Goal: Complete application form

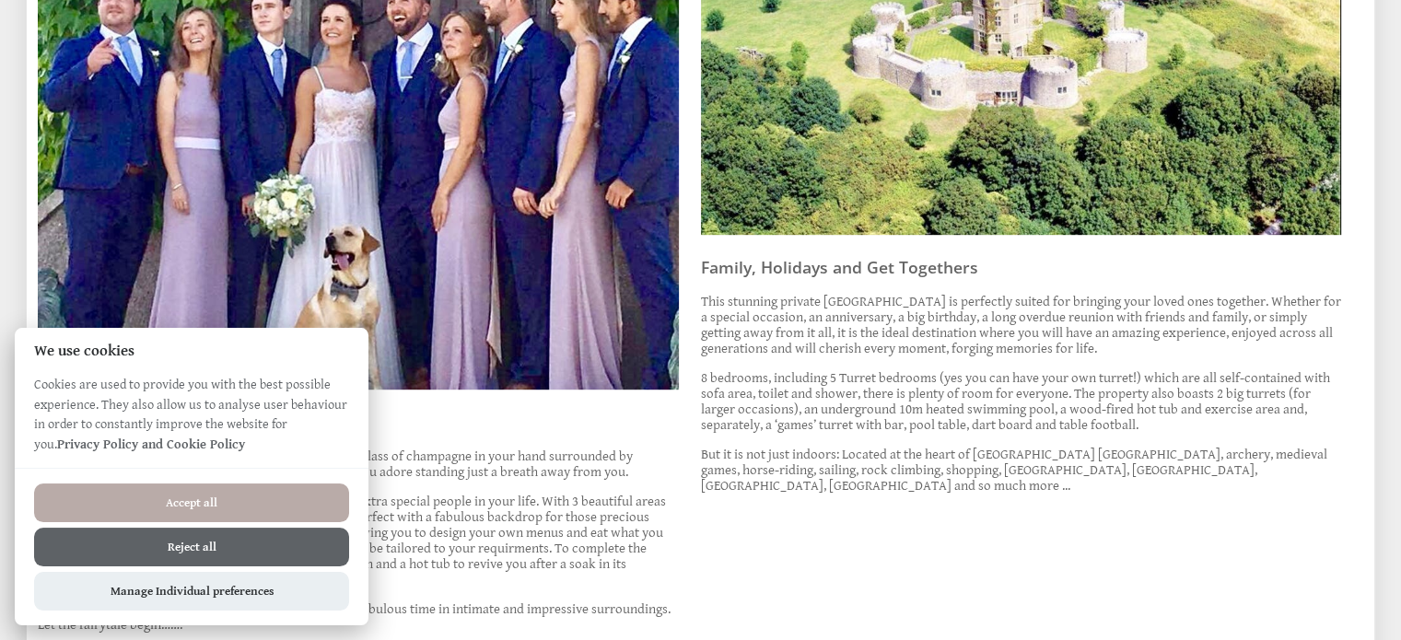
scroll to position [1013, 0]
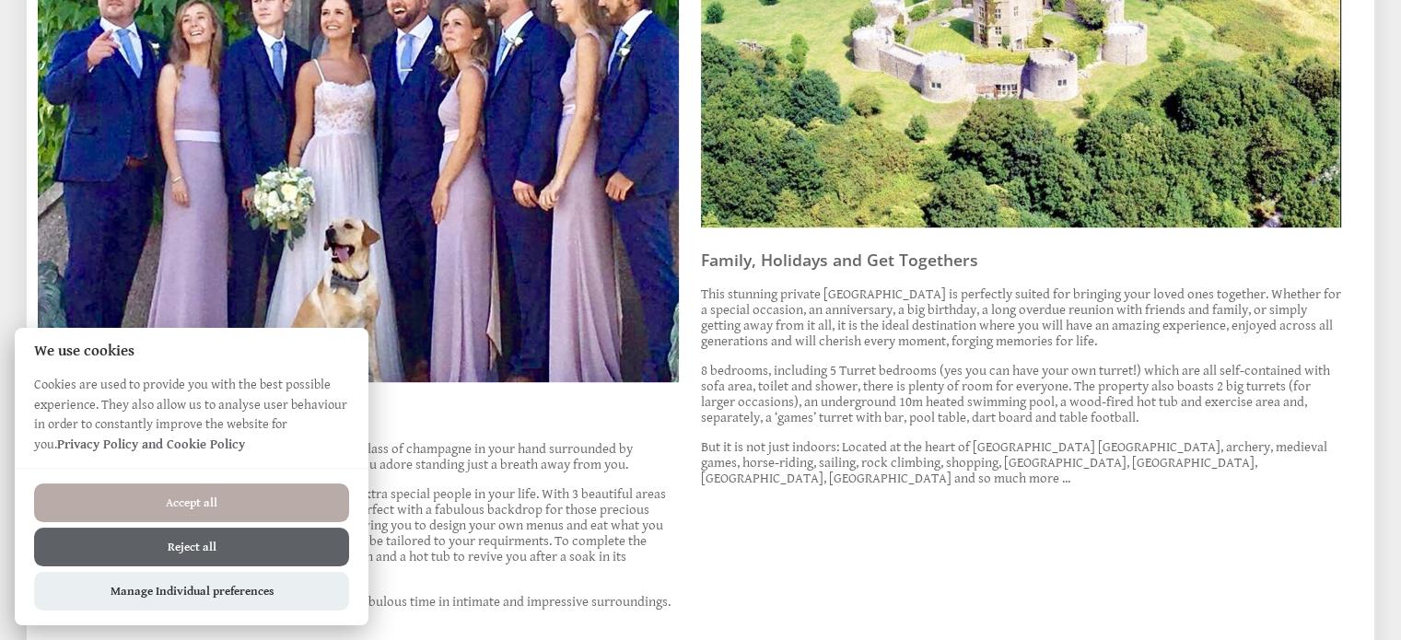
click at [169, 551] on button "Reject all" at bounding box center [191, 547] width 315 height 39
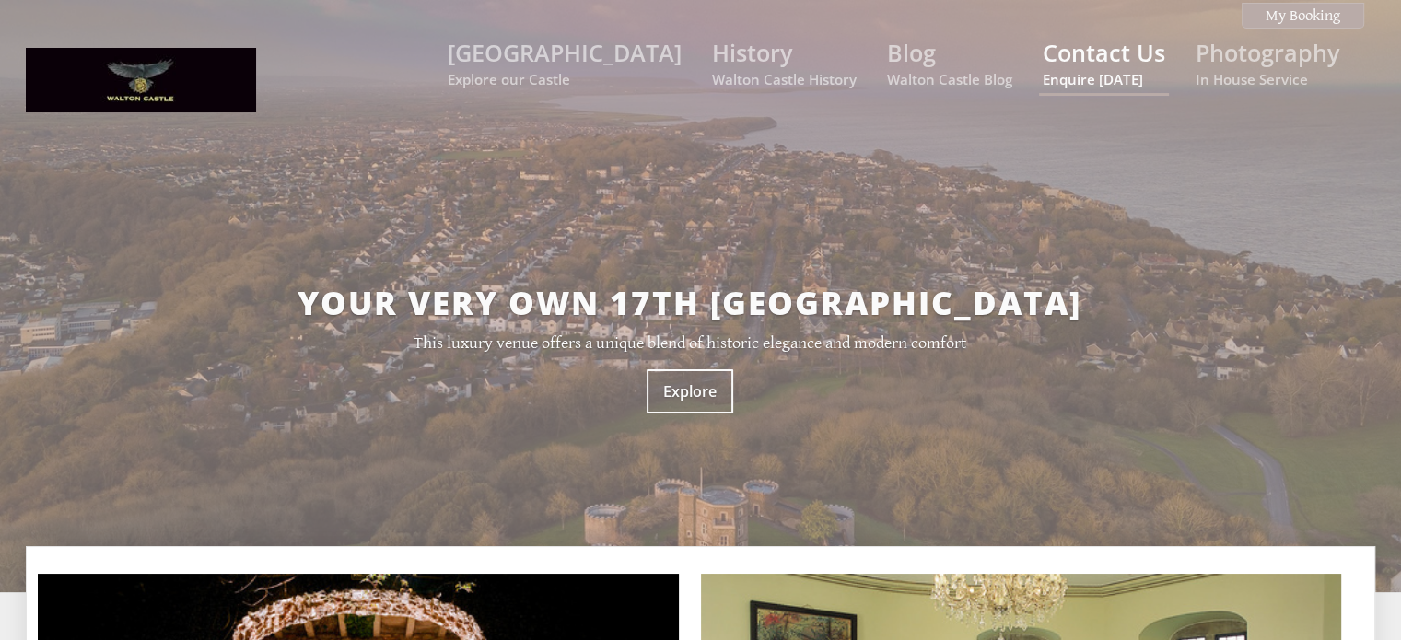
click at [1094, 65] on link "Contact Us Enquire [DATE]" at bounding box center [1104, 63] width 122 height 52
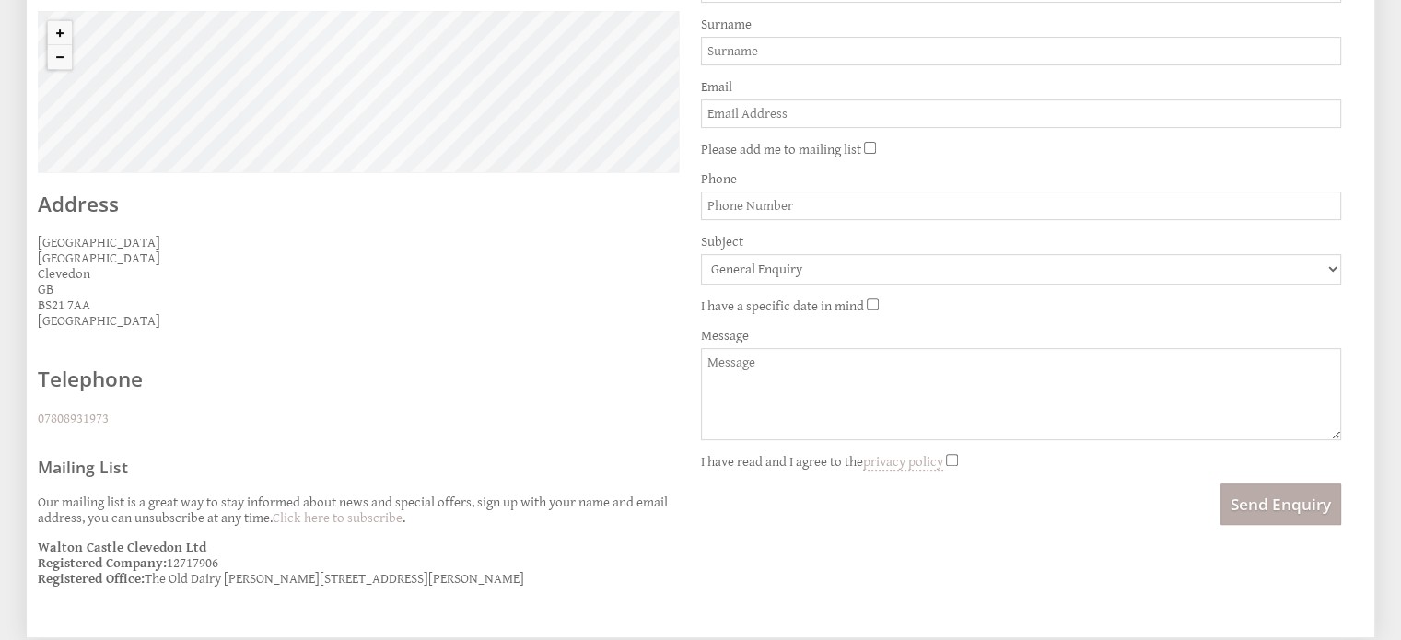
scroll to position [545, 0]
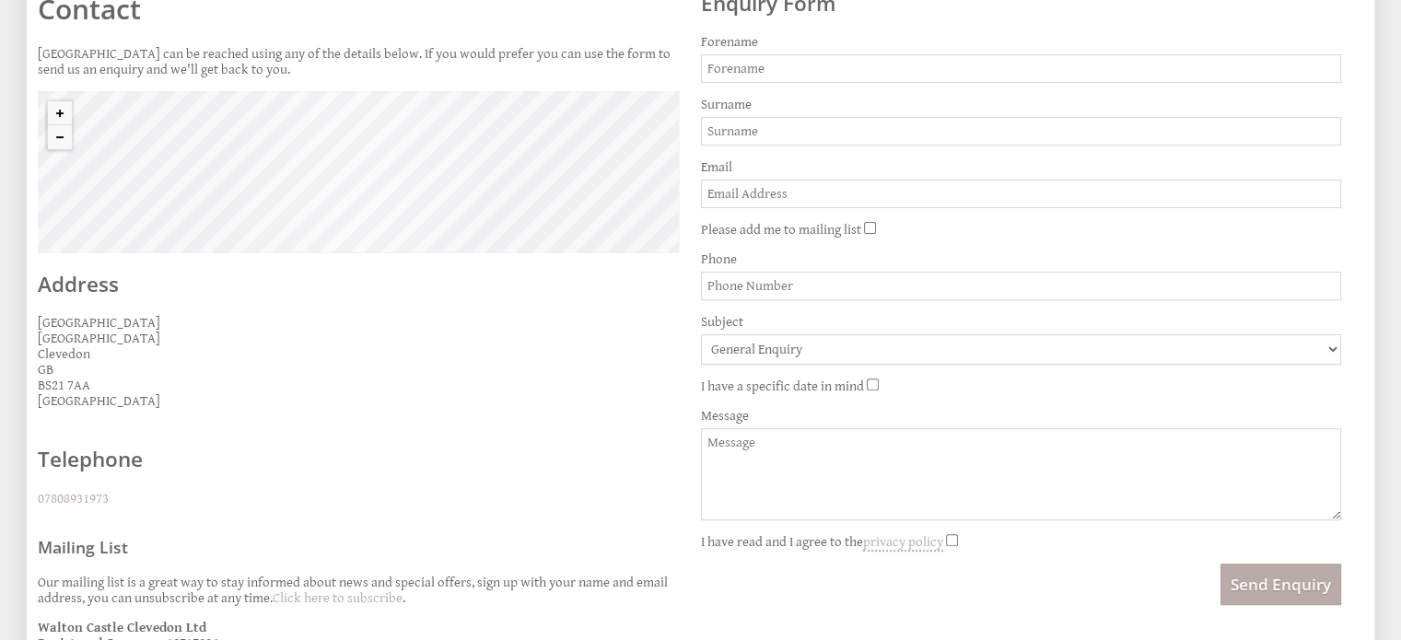
click at [725, 62] on input "Forename" at bounding box center [1021, 68] width 641 height 29
type input "[PERSON_NAME]"
type input "[EMAIL_ADDRESS][DOMAIN_NAME]"
click at [788, 279] on input "07983424958" at bounding box center [1021, 286] width 641 height 29
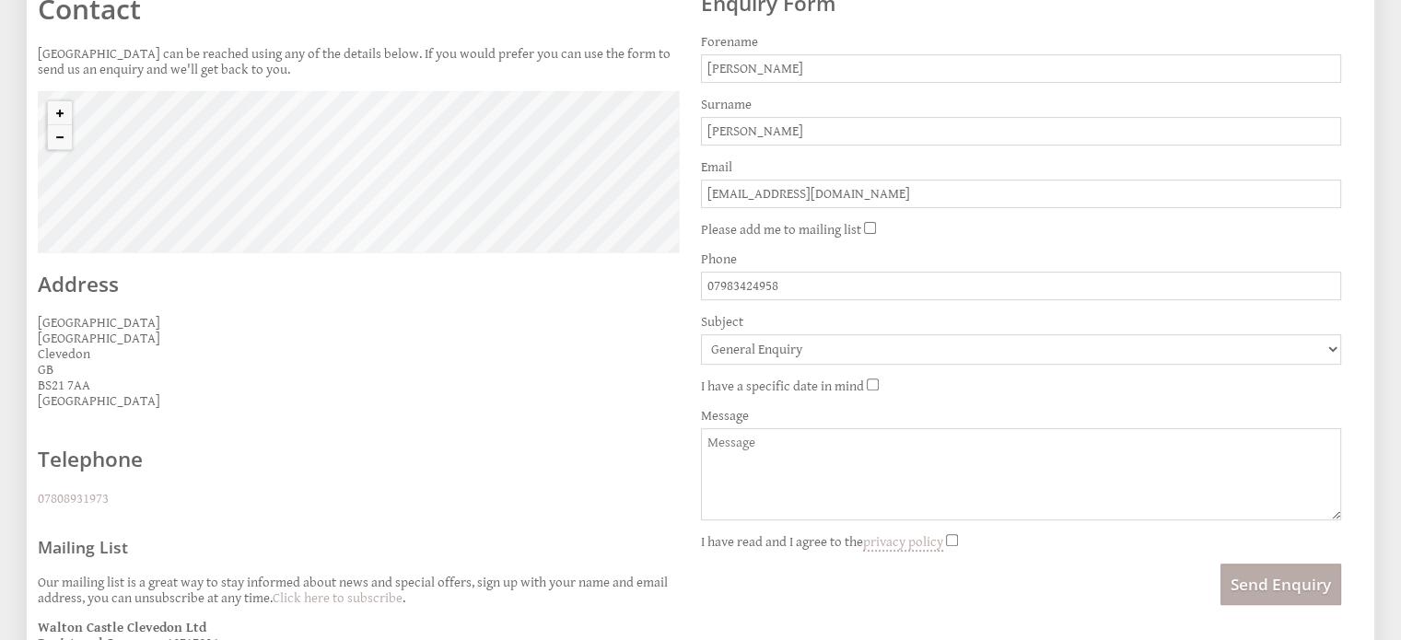
type input "07940304997"
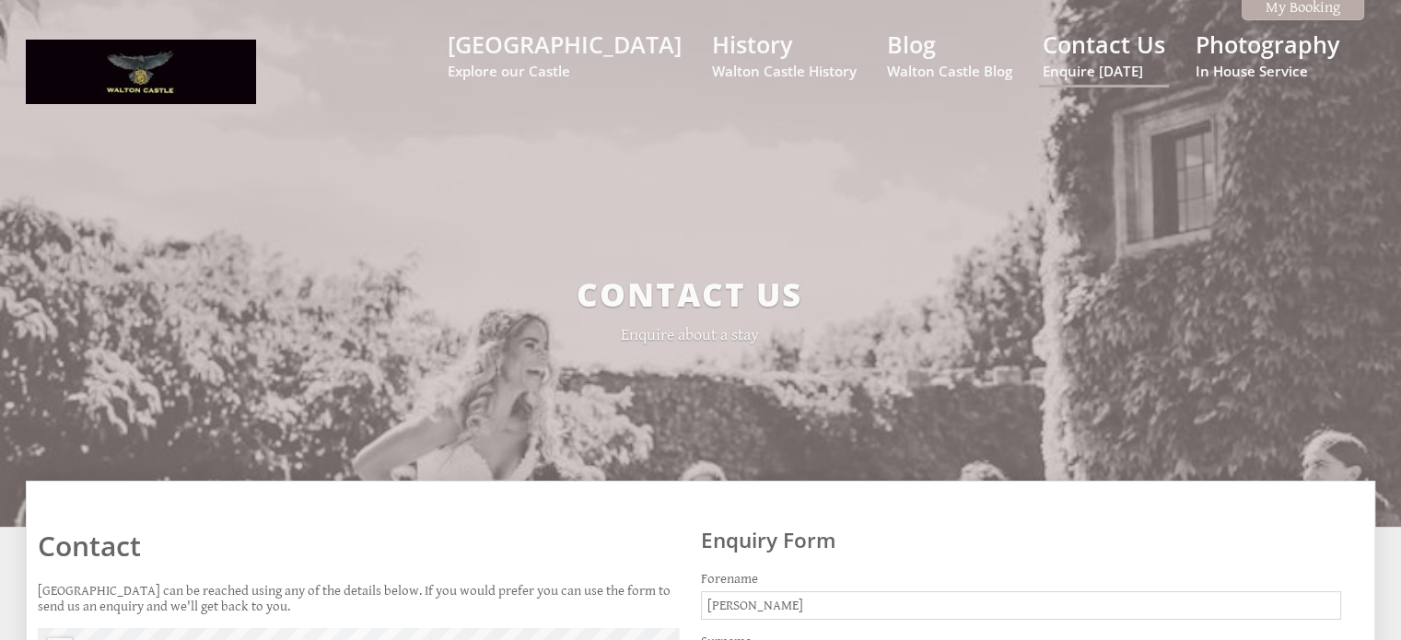
scroll to position [0, 0]
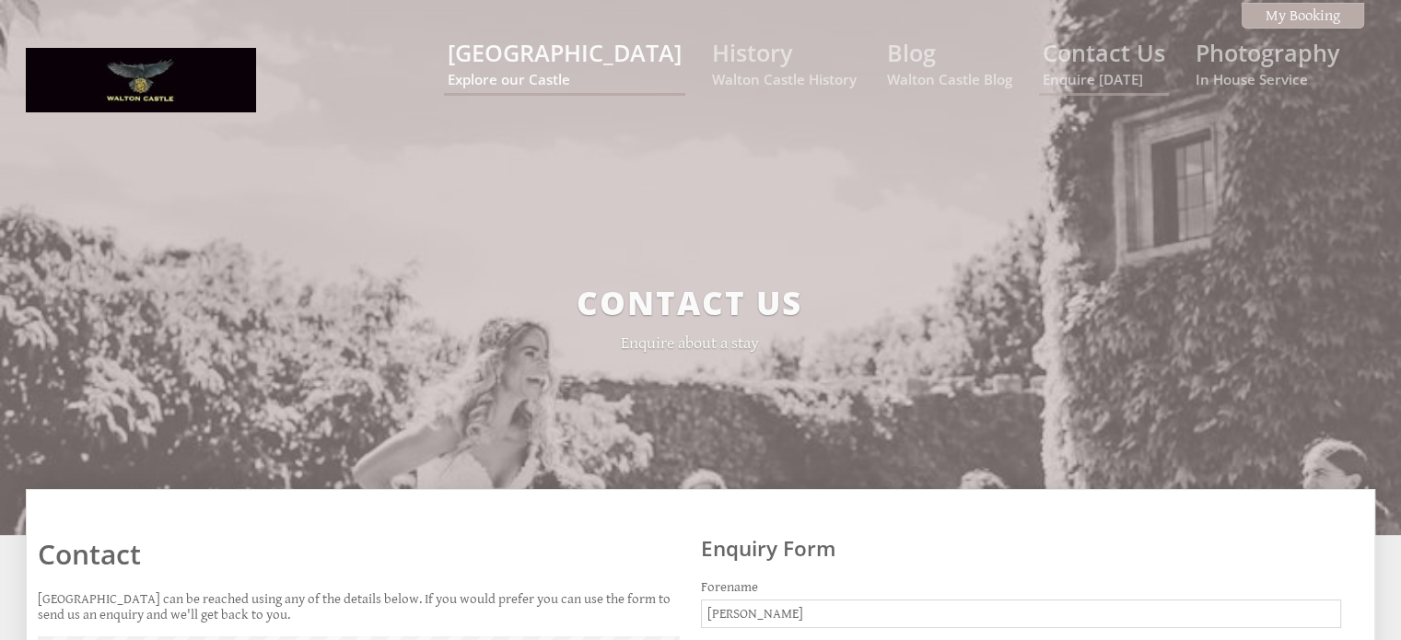
click at [593, 71] on small "Explore our Castle" at bounding box center [565, 79] width 234 height 18
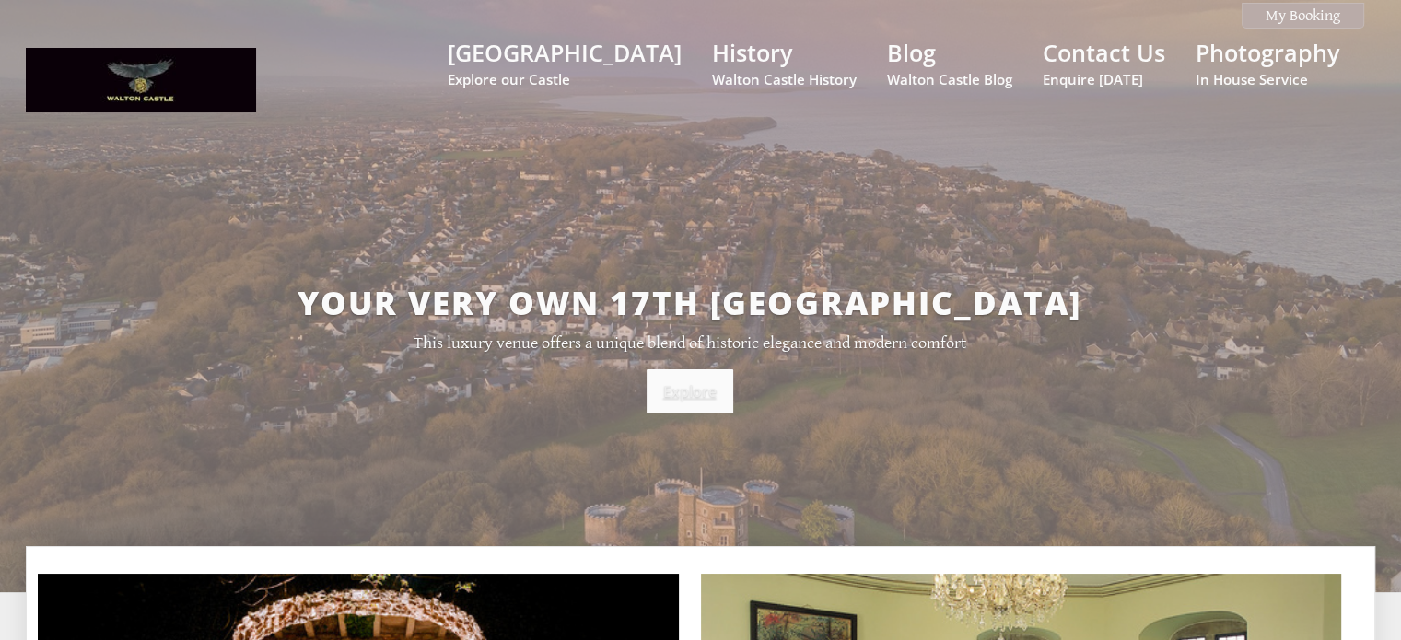
click at [681, 394] on link "Explore" at bounding box center [690, 391] width 87 height 44
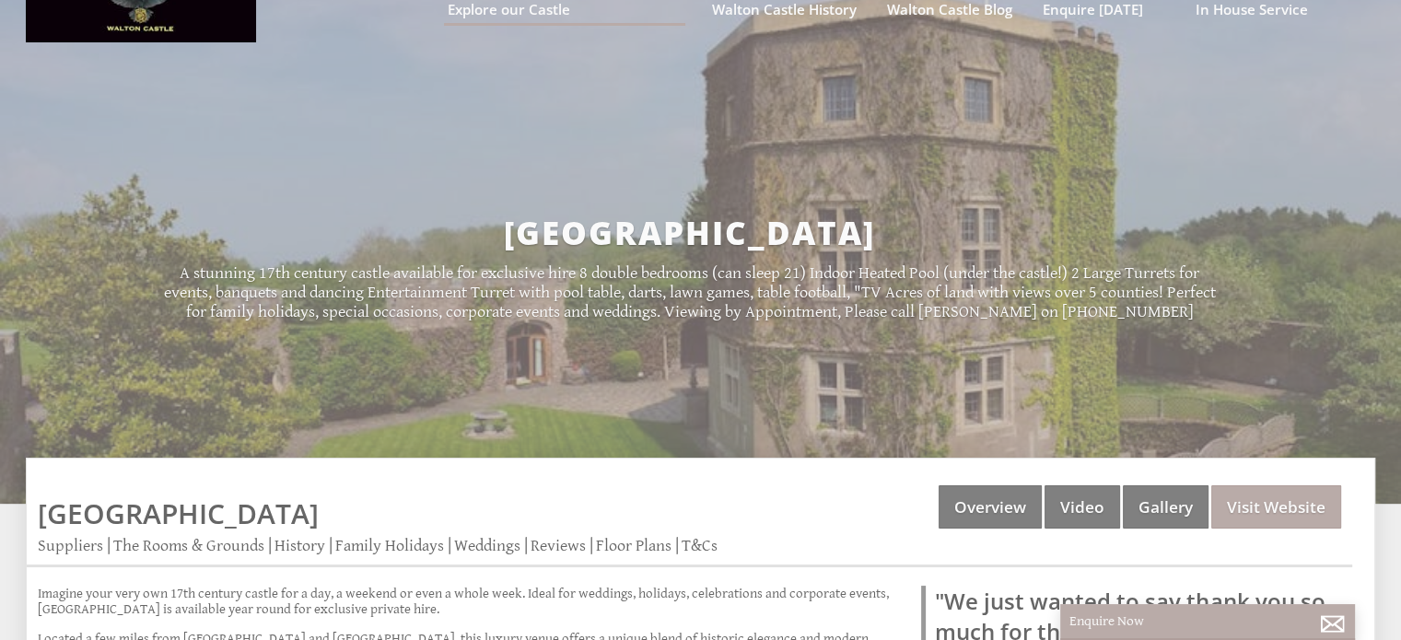
scroll to position [276, 0]
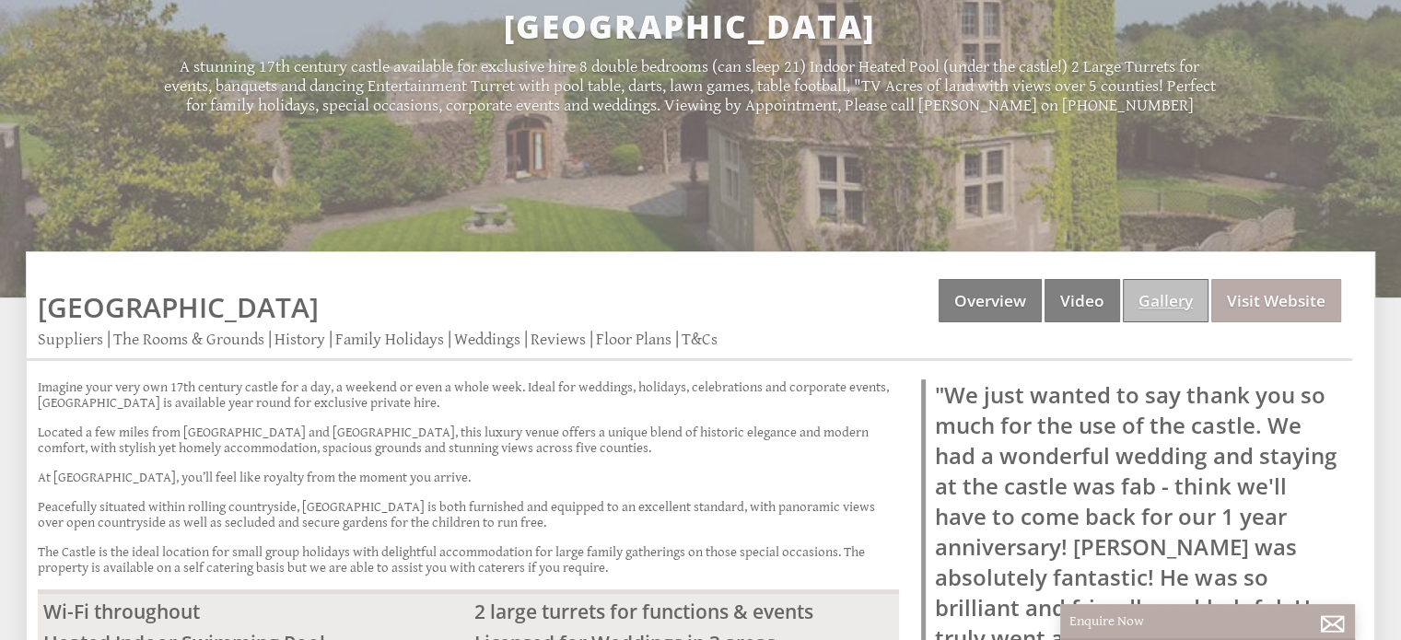
click at [1149, 297] on link "Gallery" at bounding box center [1166, 300] width 86 height 43
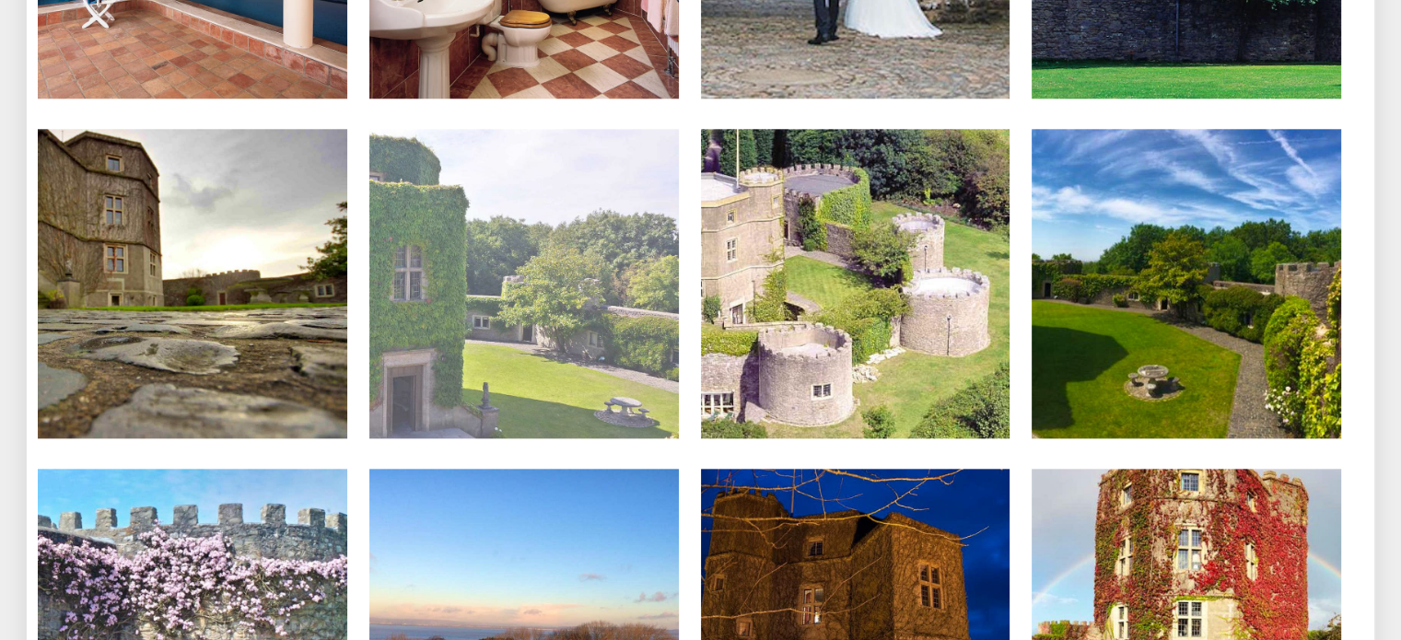
scroll to position [2026, 0]
